Goal: Task Accomplishment & Management: Manage account settings

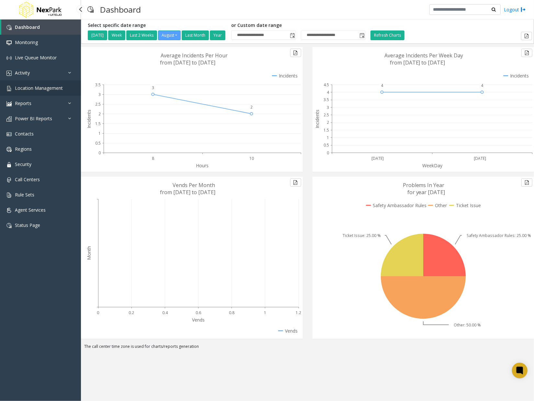
drag, startPoint x: 50, startPoint y: 89, endPoint x: 54, endPoint y: 90, distance: 4.3
click at [50, 89] on span "Location Management" at bounding box center [39, 88] width 48 height 6
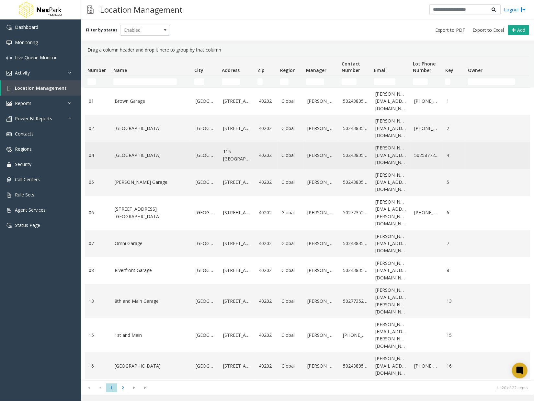
click at [152, 162] on td "[GEOGRAPHIC_DATA]" at bounding box center [151, 155] width 81 height 27
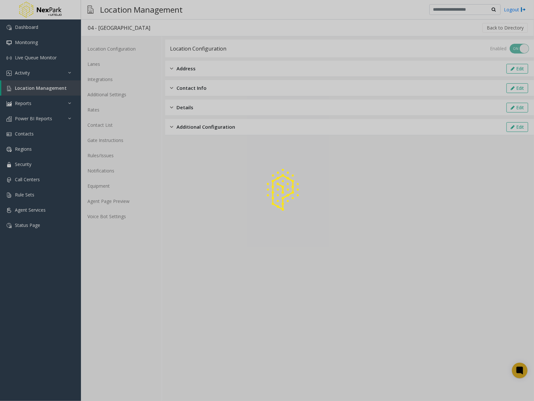
click at [106, 207] on div at bounding box center [267, 200] width 534 height 401
click at [109, 195] on div at bounding box center [267, 200] width 534 height 401
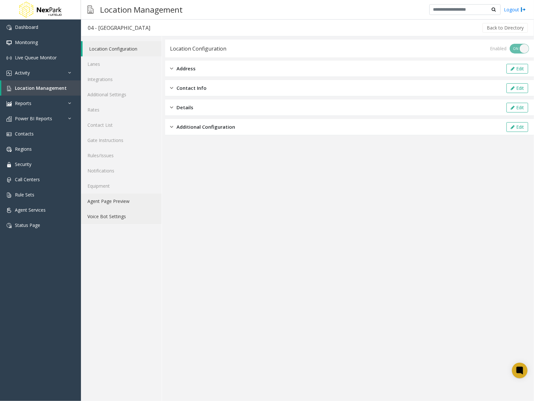
drag, startPoint x: 132, startPoint y: 207, endPoint x: 147, endPoint y: 210, distance: 15.3
click at [133, 207] on link "Agent Page Preview" at bounding box center [121, 200] width 81 height 15
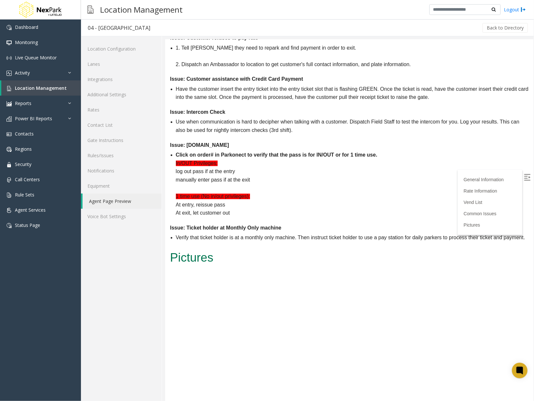
scroll to position [1037, 0]
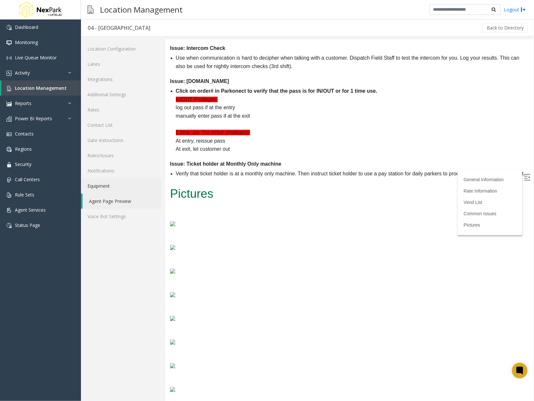
click at [96, 185] on link "Equipment" at bounding box center [121, 185] width 81 height 15
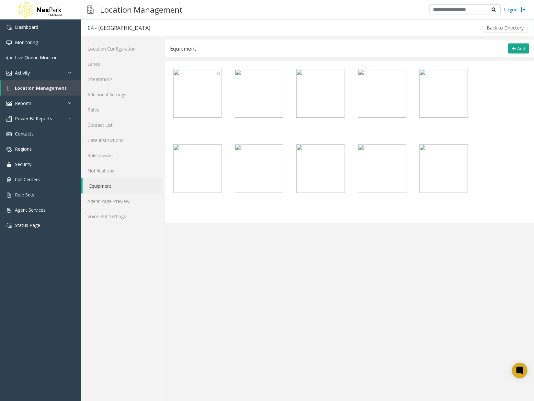
click at [216, 76] on img at bounding box center [197, 93] width 49 height 49
type textarea "**********"
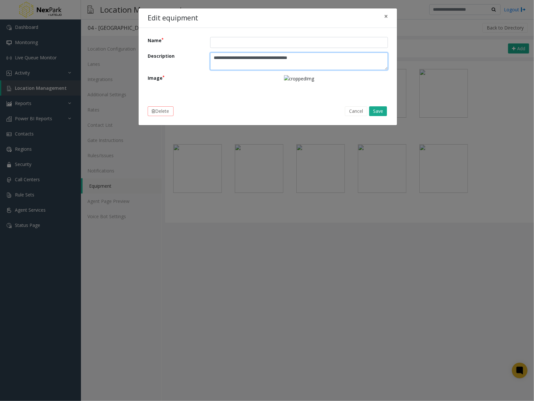
drag, startPoint x: 339, startPoint y: 64, endPoint x: 106, endPoint y: 61, distance: 233.0
click at [105, 61] on div "**********" at bounding box center [267, 200] width 534 height 401
click at [169, 111] on button "Delete" at bounding box center [161, 111] width 26 height 10
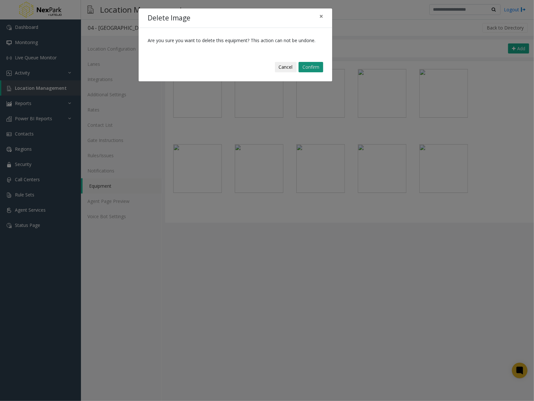
click at [315, 71] on button "Confirm" at bounding box center [311, 67] width 25 height 10
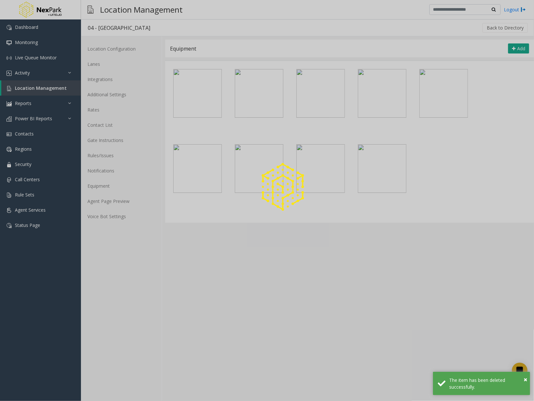
click at [198, 82] on div at bounding box center [267, 200] width 534 height 401
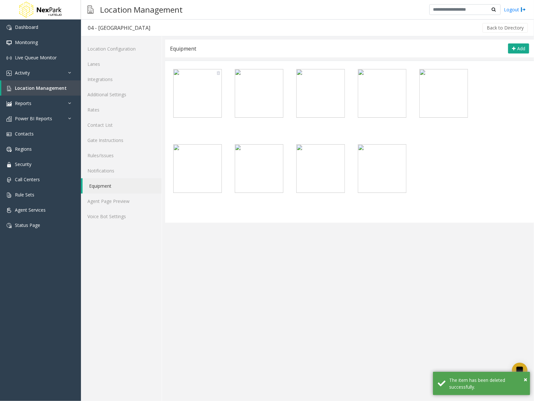
click at [212, 70] on img at bounding box center [197, 93] width 49 height 49
type textarea "**********"
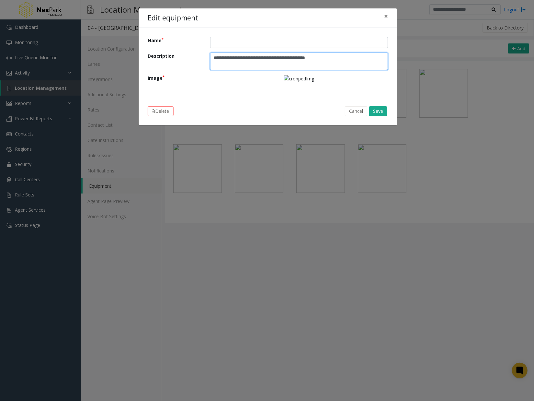
drag, startPoint x: 344, startPoint y: 57, endPoint x: 7, endPoint y: 79, distance: 337.5
click at [4, 81] on div "**********" at bounding box center [267, 200] width 534 height 401
click at [381, 112] on button "Save" at bounding box center [378, 111] width 18 height 10
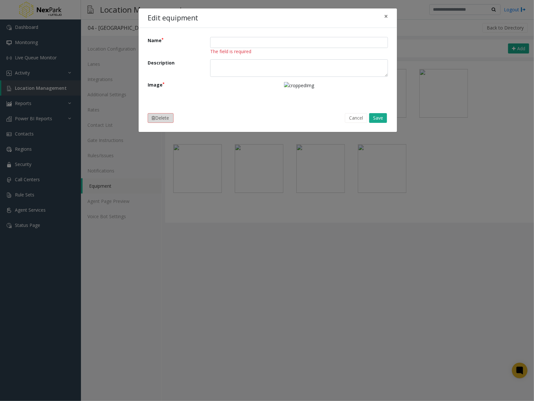
click at [155, 114] on button "Delete" at bounding box center [161, 118] width 26 height 10
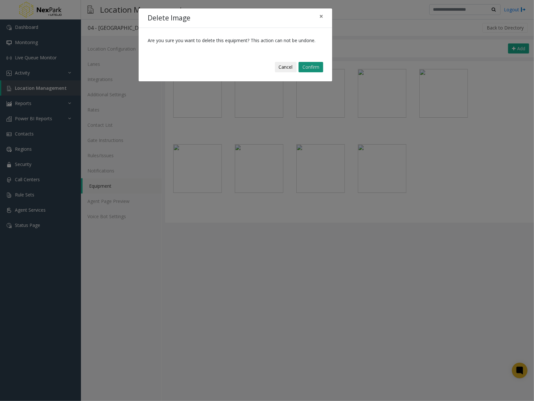
click at [311, 70] on button "Confirm" at bounding box center [311, 67] width 25 height 10
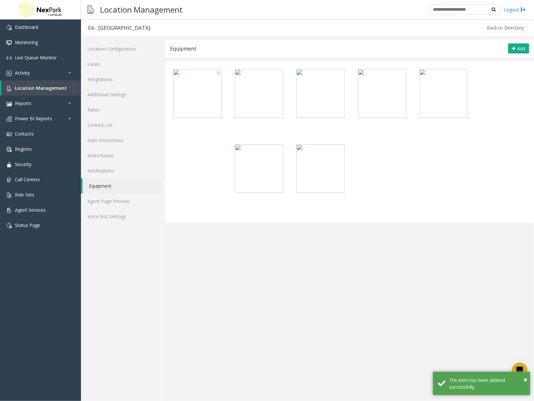
click at [215, 102] on img at bounding box center [197, 93] width 49 height 49
type textarea "**********"
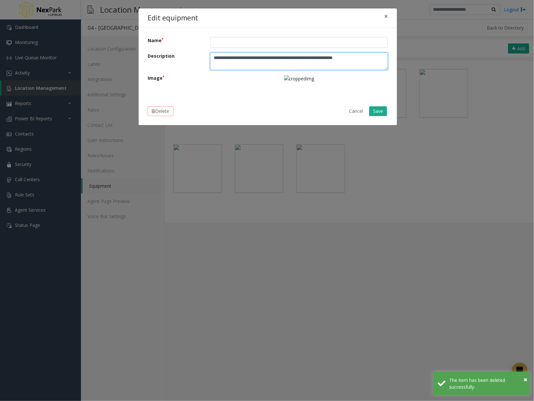
drag, startPoint x: 370, startPoint y: 60, endPoint x: -110, endPoint y: 87, distance: 480.4
click at [0, 87] on html "**********" at bounding box center [267, 200] width 534 height 401
click at [150, 107] on button "Delete" at bounding box center [161, 111] width 26 height 10
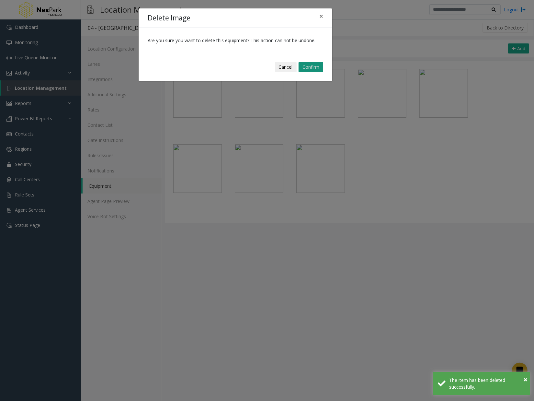
click at [311, 68] on button "Confirm" at bounding box center [311, 67] width 25 height 10
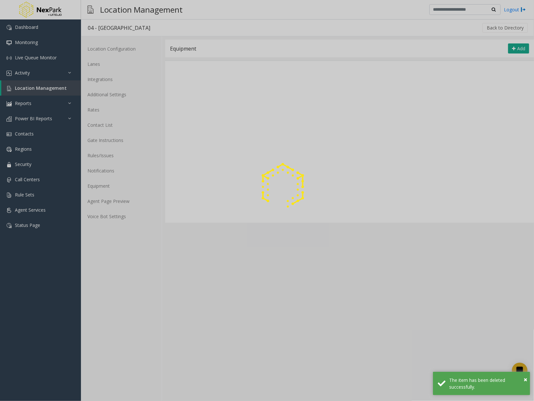
click at [211, 95] on div at bounding box center [267, 200] width 534 height 401
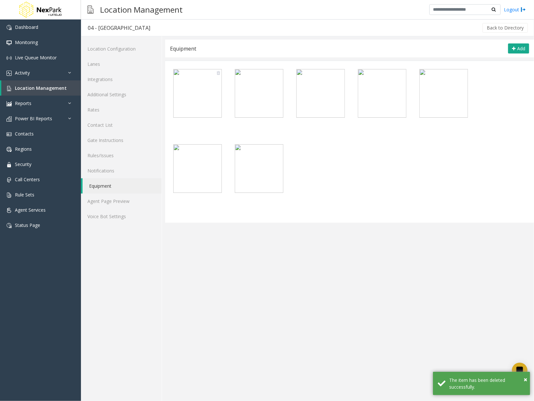
click at [207, 98] on img at bounding box center [197, 93] width 49 height 49
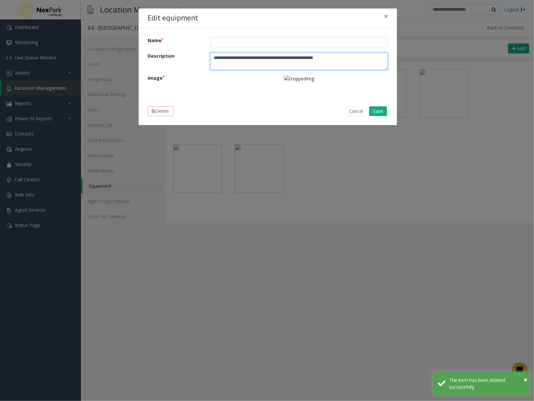
drag, startPoint x: 204, startPoint y: 66, endPoint x: 149, endPoint y: 66, distance: 55.1
click at [149, 66] on div "**********" at bounding box center [268, 62] width 250 height 18
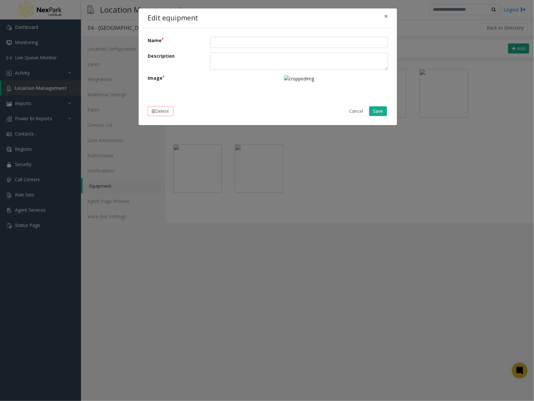
click at [155, 104] on div "Delete Cancel Save" at bounding box center [268, 111] width 250 height 19
click at [162, 111] on button "Delete" at bounding box center [161, 111] width 26 height 10
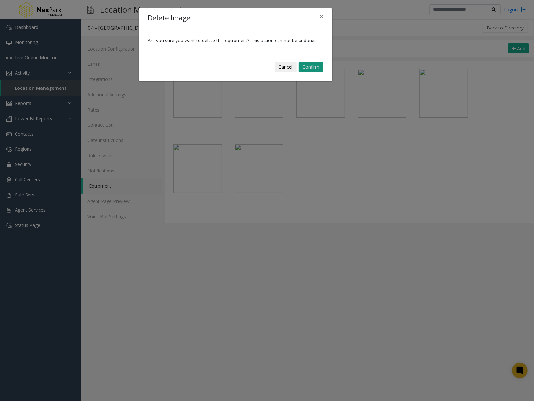
click at [323, 66] on button "Confirm" at bounding box center [311, 67] width 25 height 10
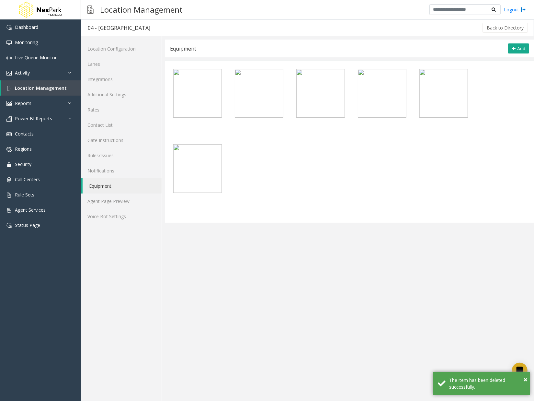
click at [173, 83] on div at bounding box center [350, 141] width 366 height 150
click at [220, 75] on icon at bounding box center [219, 73] width 4 height 5
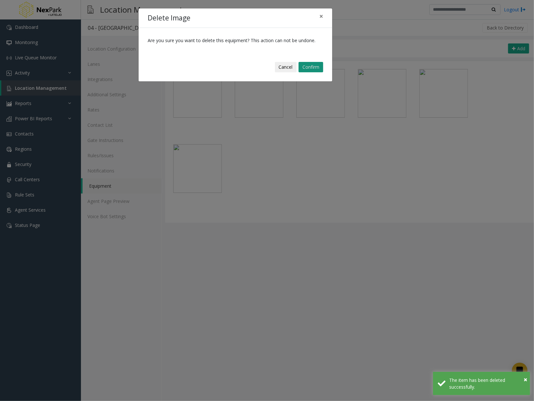
click at [308, 66] on button "Confirm" at bounding box center [311, 67] width 25 height 10
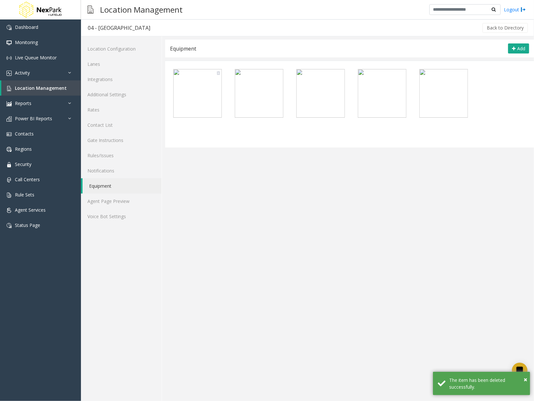
click at [222, 78] on div at bounding box center [350, 103] width 366 height 75
drag, startPoint x: 215, startPoint y: 80, endPoint x: 218, endPoint y: 78, distance: 3.8
click at [218, 78] on img at bounding box center [197, 93] width 49 height 49
type textarea "**********"
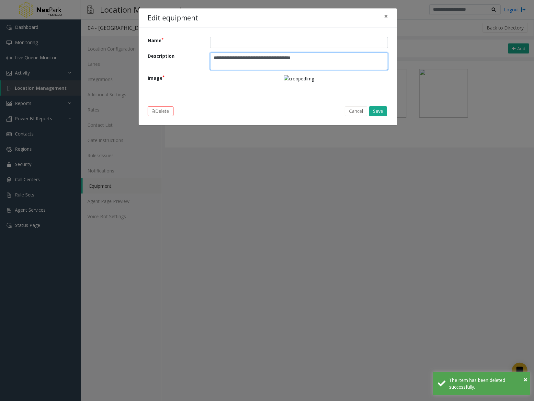
drag, startPoint x: 330, startPoint y: 62, endPoint x: 31, endPoint y: 48, distance: 299.2
click at [25, 45] on div "**********" at bounding box center [267, 200] width 534 height 401
click at [376, 111] on button "Save" at bounding box center [378, 111] width 18 height 10
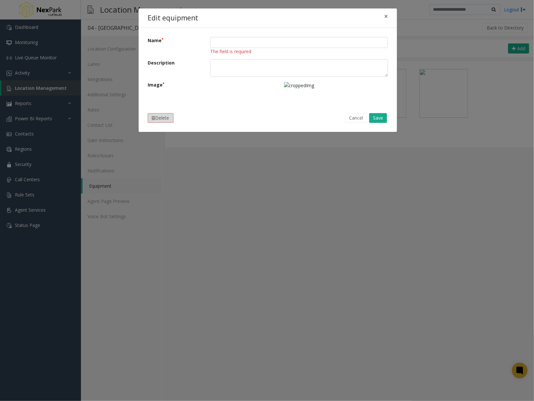
click at [172, 118] on button "Delete" at bounding box center [161, 118] width 26 height 10
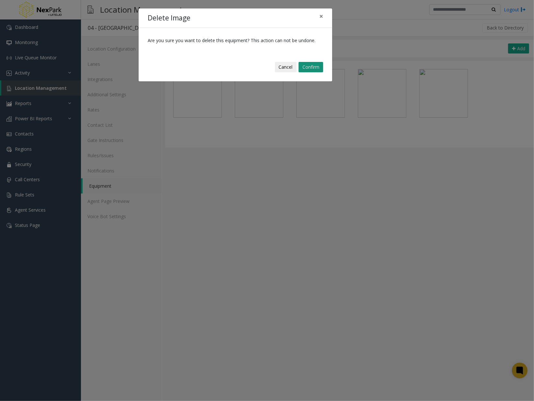
click at [318, 65] on button "Confirm" at bounding box center [311, 67] width 25 height 10
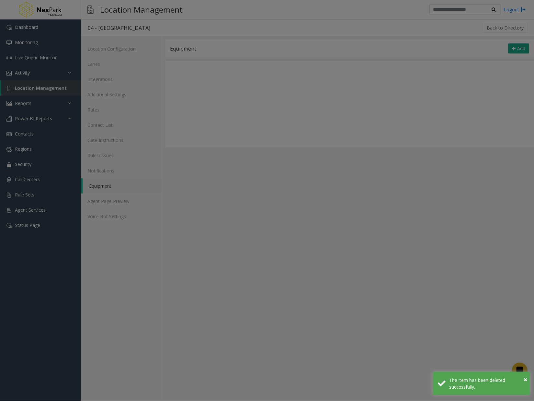
click at [216, 92] on bs-modal-backdrop at bounding box center [267, 200] width 534 height 401
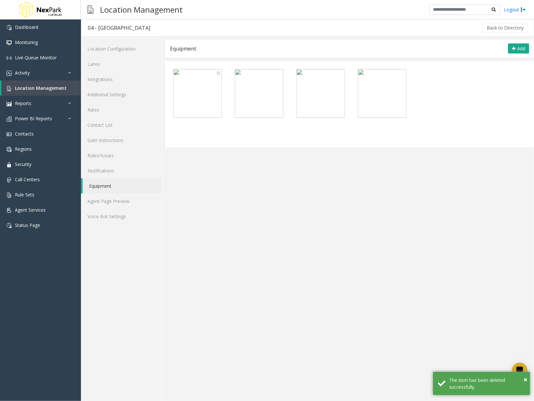
click at [213, 89] on img at bounding box center [197, 93] width 49 height 49
type textarea "**********"
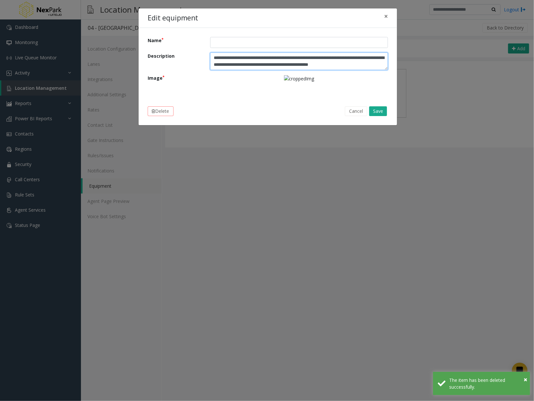
drag, startPoint x: 379, startPoint y: 64, endPoint x: 375, endPoint y: 66, distance: 4.7
click at [380, 63] on textarea "**********" at bounding box center [299, 62] width 178 height 18
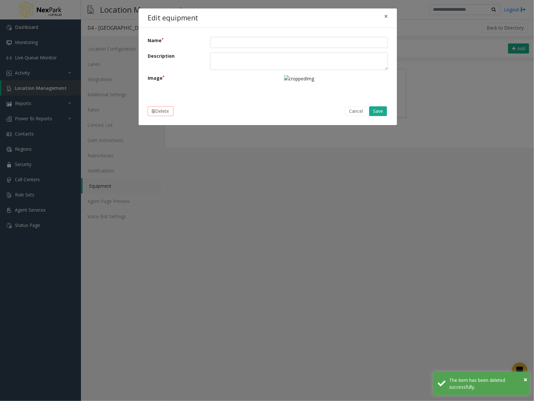
click at [158, 116] on div "Delete Cancel Save" at bounding box center [268, 111] width 250 height 19
click at [159, 110] on button "Delete" at bounding box center [161, 111] width 26 height 10
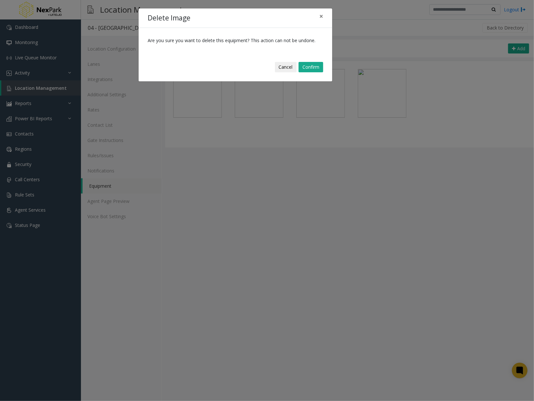
drag, startPoint x: 299, startPoint y: 60, endPoint x: 326, endPoint y: 69, distance: 28.7
click at [303, 62] on div "Cancel Confirm" at bounding box center [235, 66] width 185 height 19
click at [325, 70] on div "Cancel Confirm" at bounding box center [235, 66] width 185 height 19
click at [320, 69] on button "Confirm" at bounding box center [311, 67] width 25 height 10
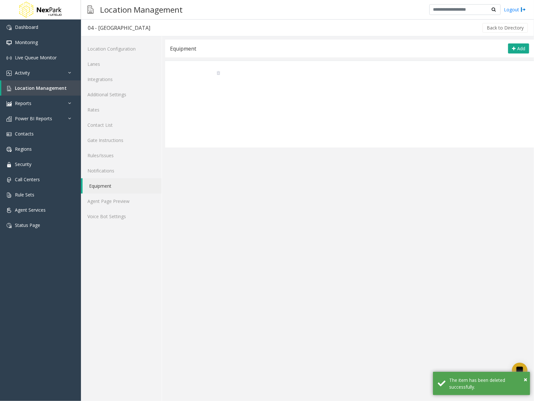
click at [215, 99] on img at bounding box center [197, 93] width 49 height 49
type textarea "**********"
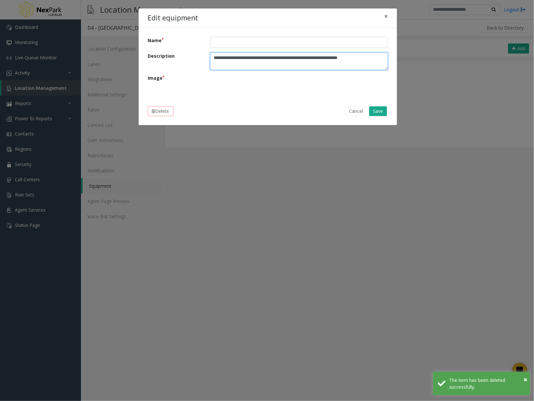
drag, startPoint x: 251, startPoint y: 71, endPoint x: 9, endPoint y: 73, distance: 241.1
click at [0, 56] on html "**********" at bounding box center [267, 200] width 534 height 401
click at [147, 108] on div "Delete Cancel Save" at bounding box center [268, 111] width 250 height 19
click at [159, 113] on button "Delete" at bounding box center [161, 111] width 26 height 10
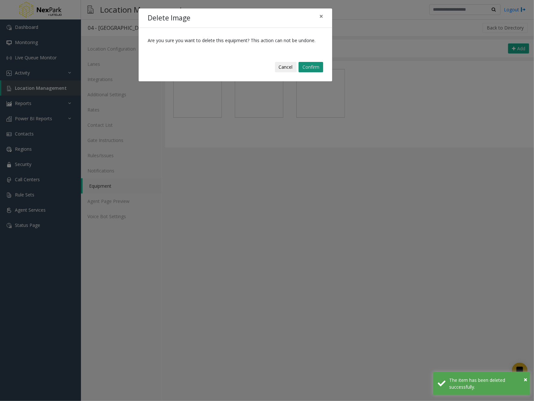
click at [320, 65] on button "Confirm" at bounding box center [311, 67] width 25 height 10
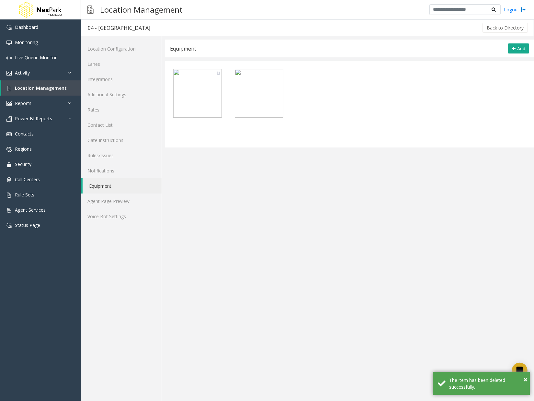
click at [212, 84] on img at bounding box center [197, 93] width 49 height 49
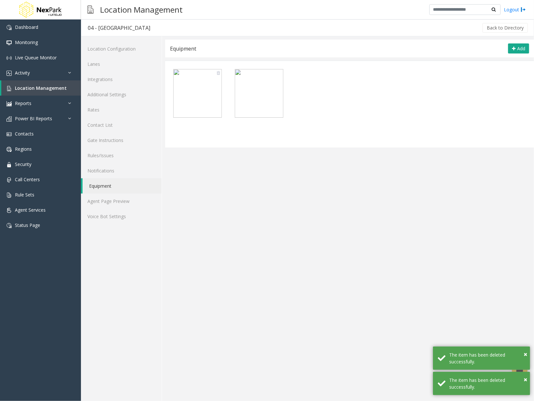
type textarea "**********"
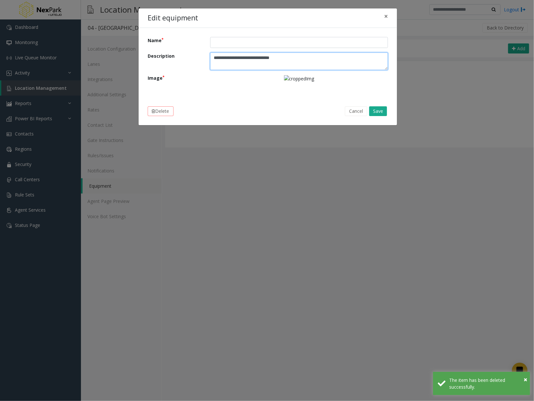
drag, startPoint x: 311, startPoint y: 59, endPoint x: 58, endPoint y: 56, distance: 253.5
click at [52, 56] on div "**********" at bounding box center [267, 200] width 534 height 401
click at [371, 115] on button "Save" at bounding box center [378, 111] width 18 height 10
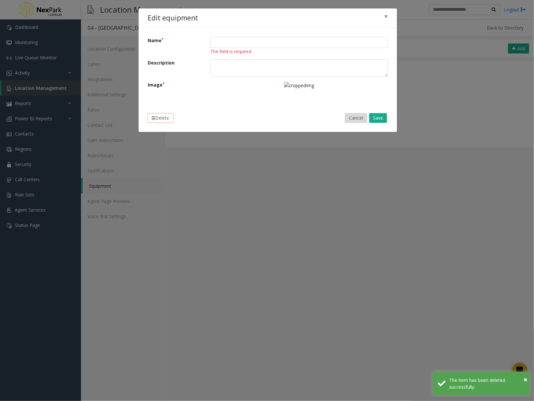
click at [348, 118] on button "Cancel" at bounding box center [356, 118] width 22 height 10
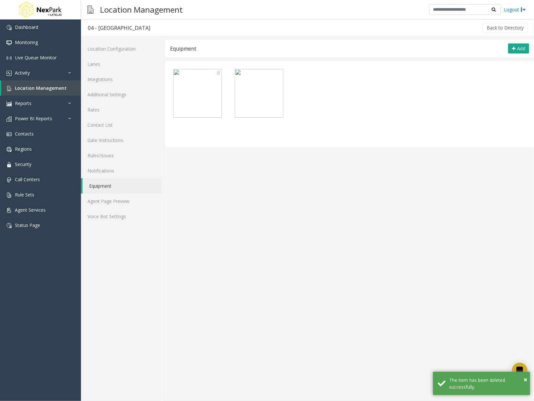
click at [208, 82] on img at bounding box center [197, 93] width 49 height 49
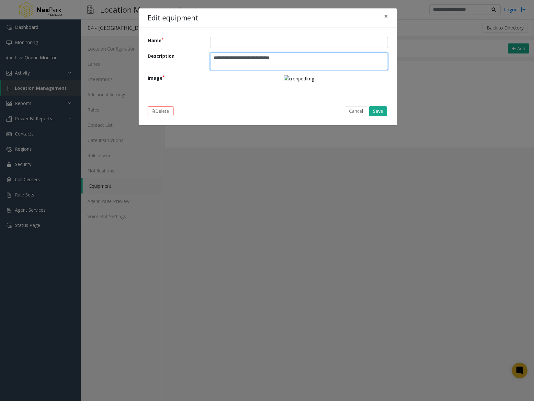
drag, startPoint x: 226, startPoint y: 60, endPoint x: 118, endPoint y: 64, distance: 107.7
click at [83, 64] on div "**********" at bounding box center [267, 200] width 534 height 401
click at [174, 111] on button "Delete" at bounding box center [161, 111] width 26 height 10
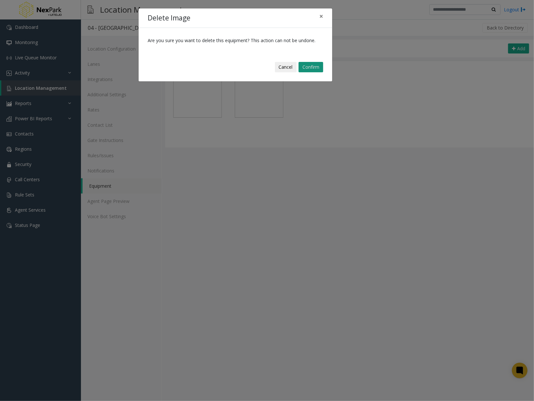
click at [321, 69] on button "Confirm" at bounding box center [311, 67] width 25 height 10
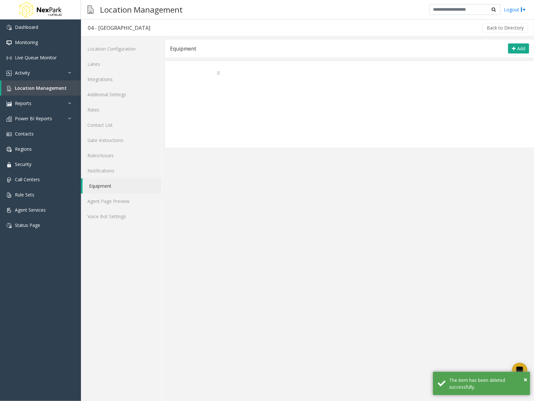
click at [194, 80] on img at bounding box center [197, 93] width 49 height 49
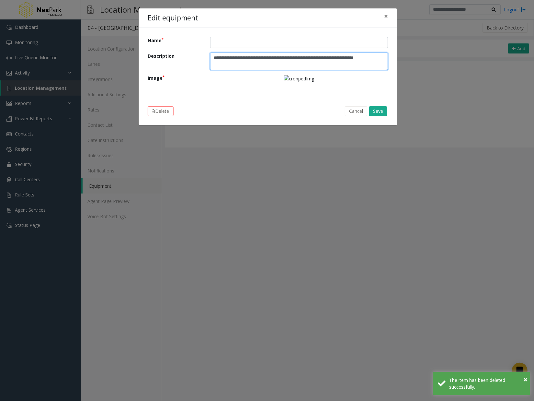
drag, startPoint x: 324, startPoint y: 64, endPoint x: 35, endPoint y: 19, distance: 292.5
click at [32, 21] on div "**********" at bounding box center [267, 200] width 534 height 401
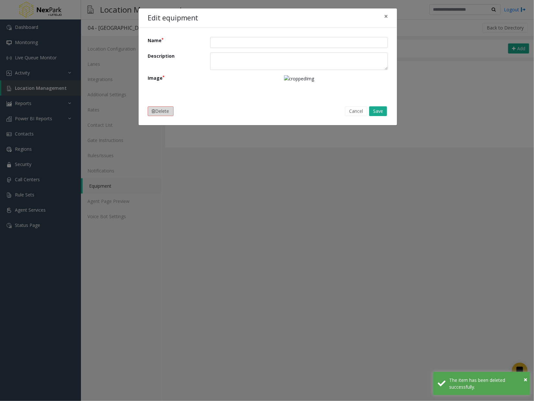
click at [169, 112] on button "Delete" at bounding box center [161, 111] width 26 height 10
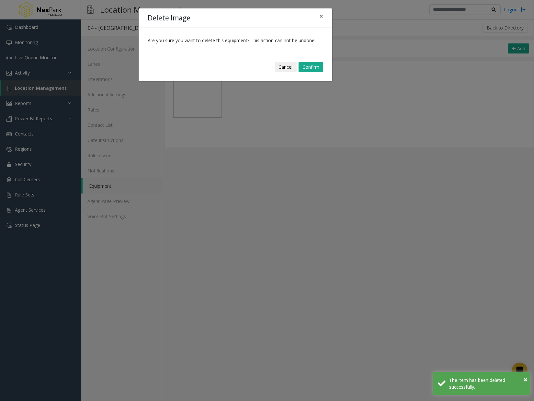
click at [324, 67] on div "Cancel Confirm" at bounding box center [235, 66] width 185 height 19
click at [315, 61] on div "Cancel Confirm" at bounding box center [235, 66] width 185 height 19
click at [316, 63] on button "Confirm" at bounding box center [311, 67] width 25 height 10
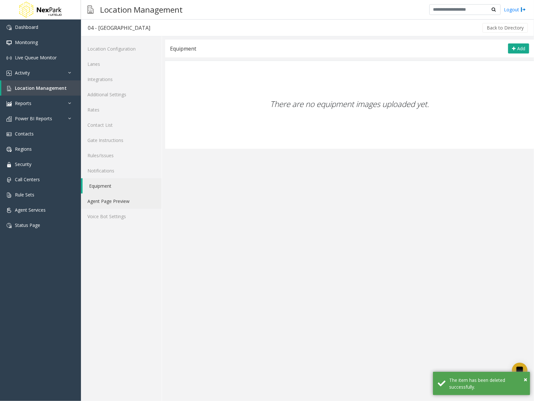
click at [126, 199] on link "Agent Page Preview" at bounding box center [121, 200] width 81 height 15
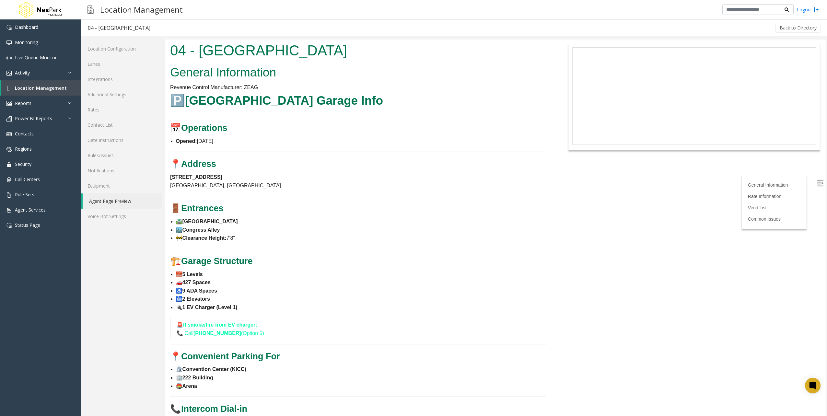
click at [108, 199] on link "Agent Page Preview" at bounding box center [122, 200] width 79 height 15
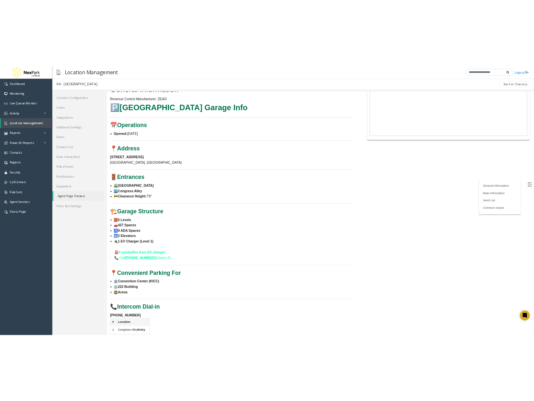
scroll to position [32, 0]
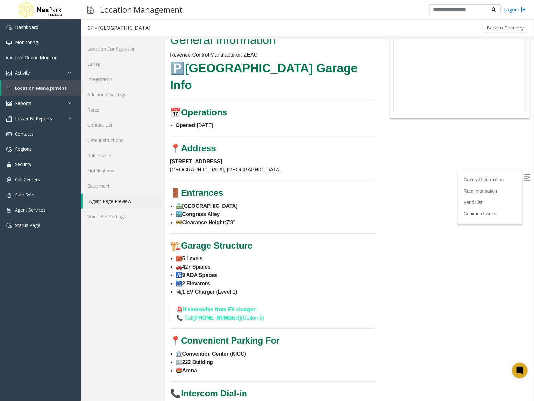
click at [273, 387] on h3 "📞 Intercom Dial-in" at bounding box center [272, 393] width 205 height 12
